Goal: Task Accomplishment & Management: Use online tool/utility

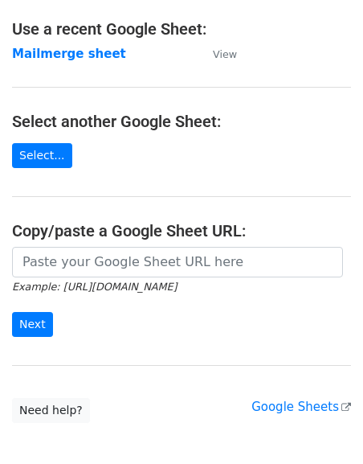
scroll to position [110, 0]
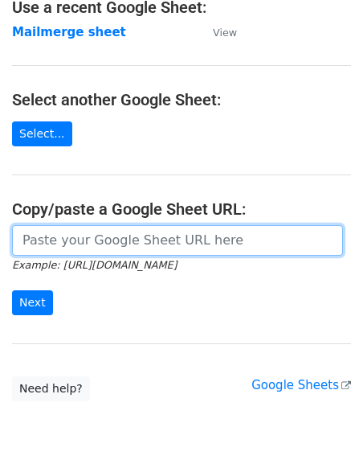
click at [45, 247] on input "url" at bounding box center [177, 240] width 331 height 31
paste input "[URL][DOMAIN_NAME]"
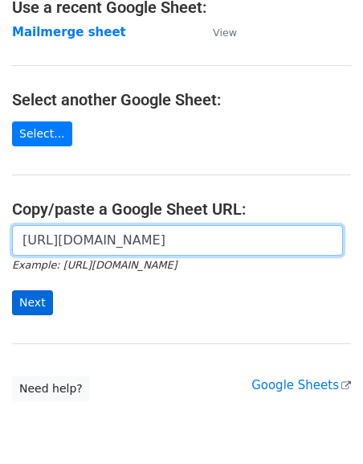
type input "[URL][DOMAIN_NAME]"
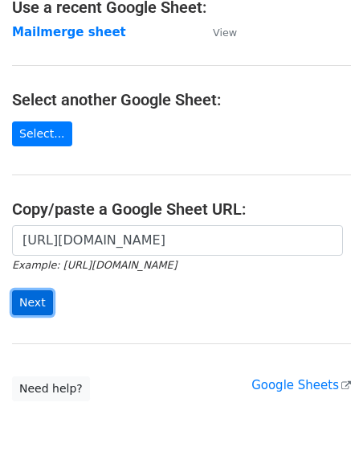
click at [31, 306] on input "Next" at bounding box center [32, 302] width 41 height 25
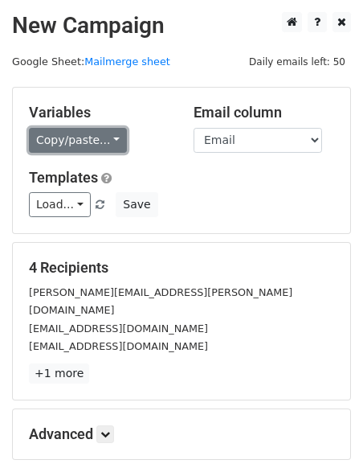
click at [34, 146] on link "Copy/paste..." at bounding box center [78, 140] width 98 height 25
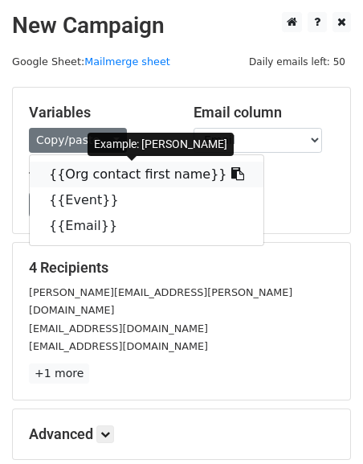
click at [54, 178] on link "{{Org contact first name}}" at bounding box center [147, 175] width 234 height 26
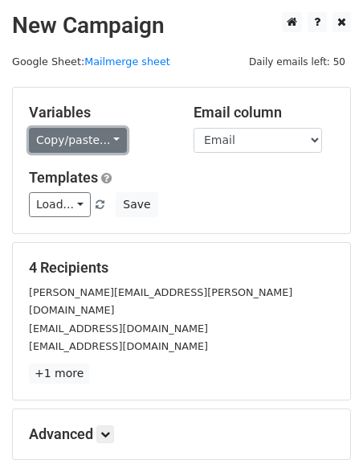
click at [53, 144] on link "Copy/paste..." at bounding box center [78, 140] width 98 height 25
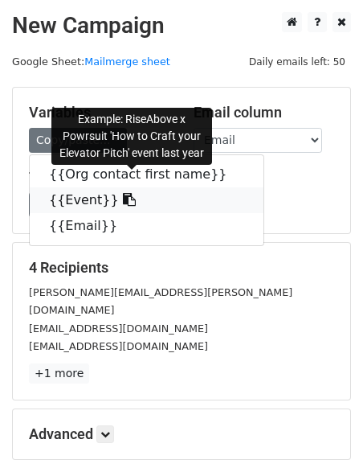
click at [60, 201] on link "{{Event}}" at bounding box center [147, 200] width 234 height 26
